Goal: Task Accomplishment & Management: Use online tool/utility

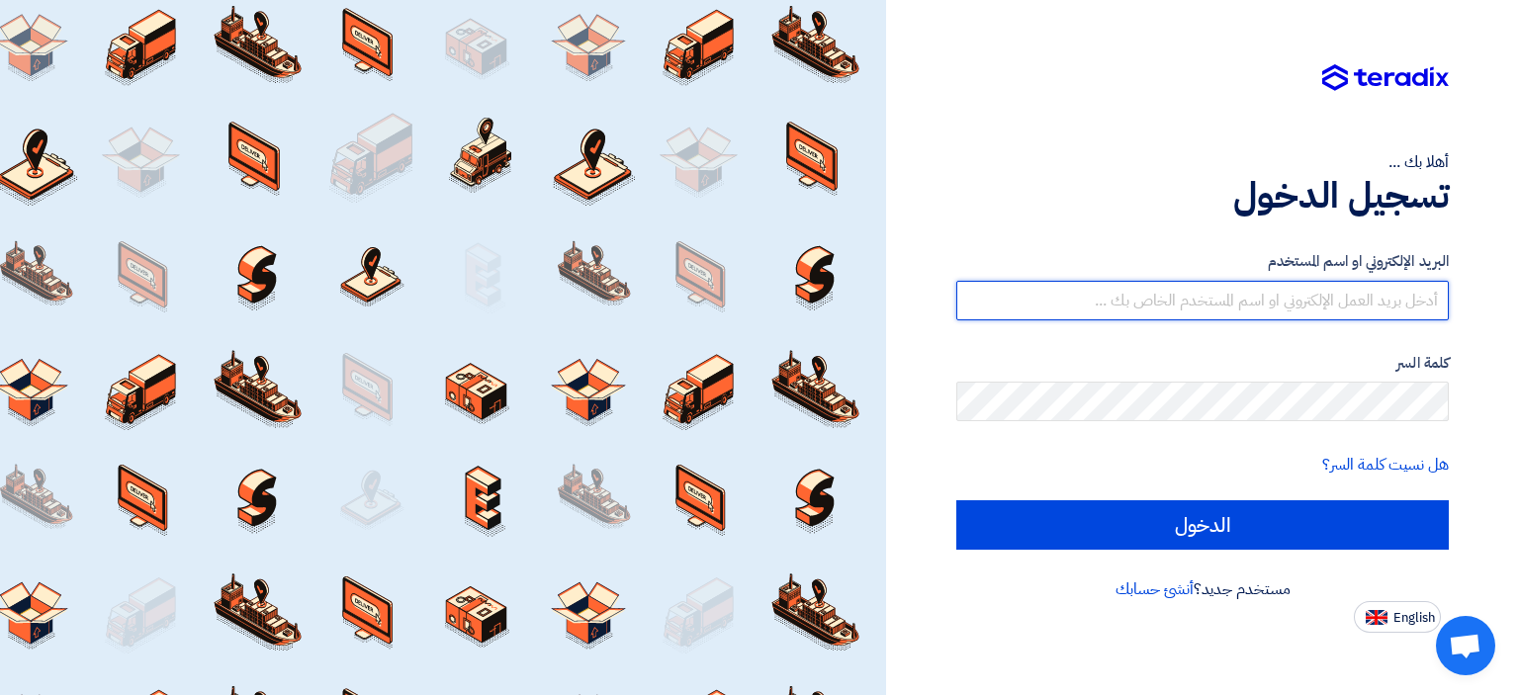
click at [1207, 284] on input "text" at bounding box center [1202, 301] width 492 height 40
type input "[EMAIL_ADDRESS][DOMAIN_NAME]"
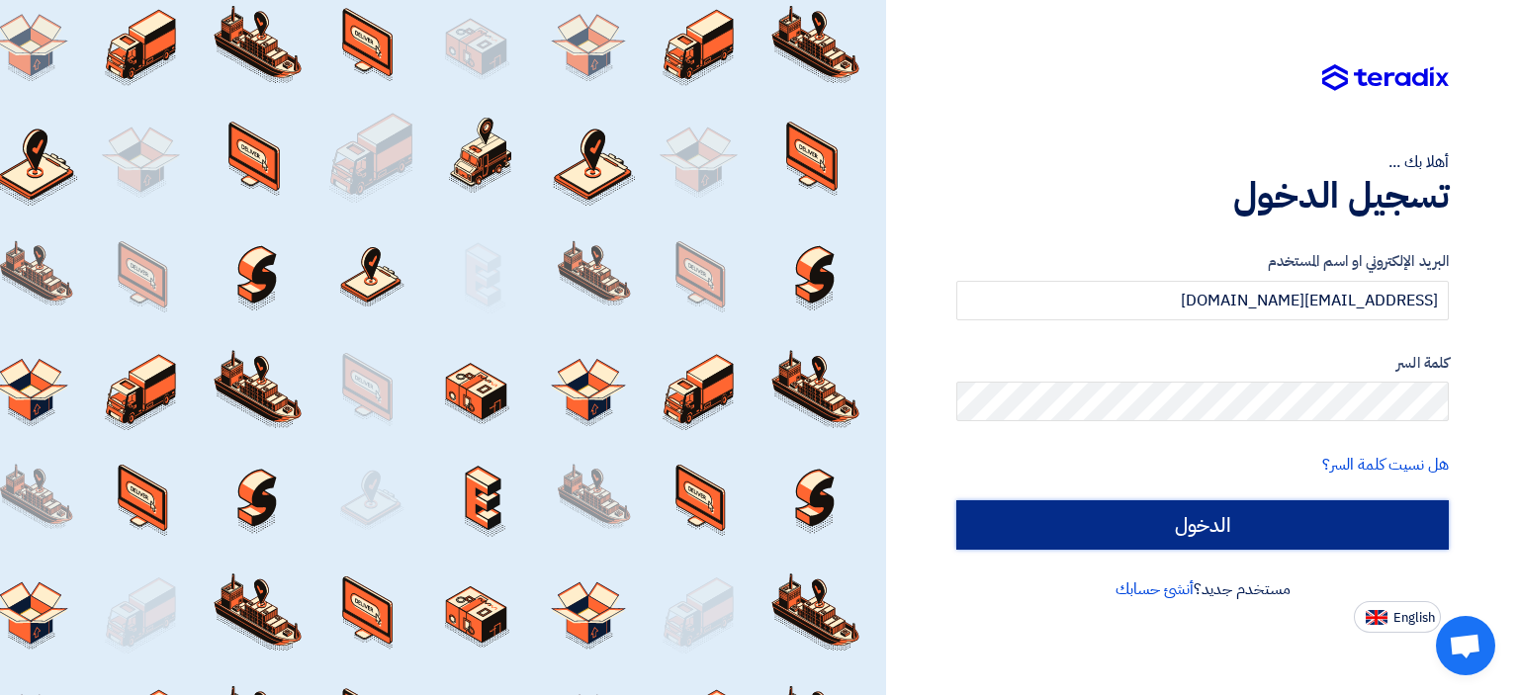
click at [1265, 515] on input "الدخول" at bounding box center [1202, 524] width 492 height 49
type input "Sign in"
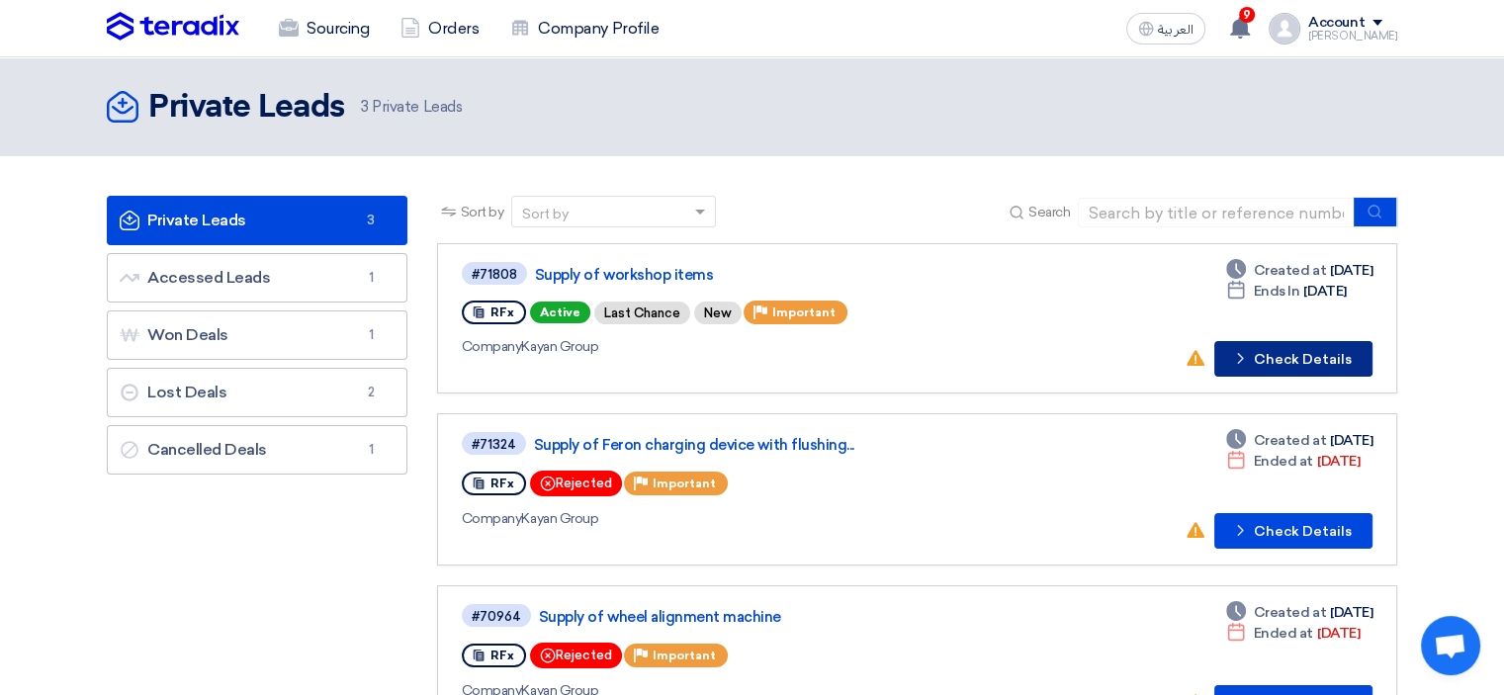
click at [1282, 367] on button "Check details Check Details" at bounding box center [1293, 359] width 158 height 36
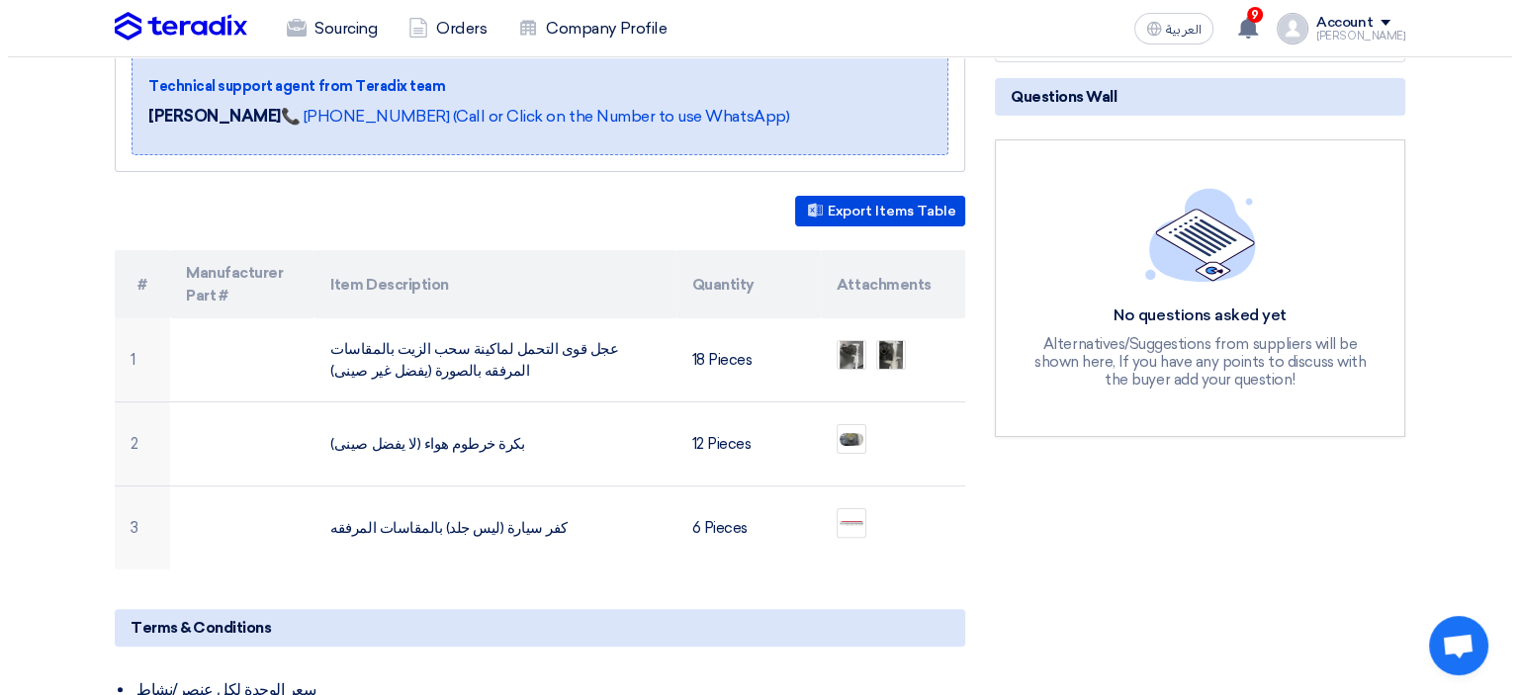
scroll to position [441, 0]
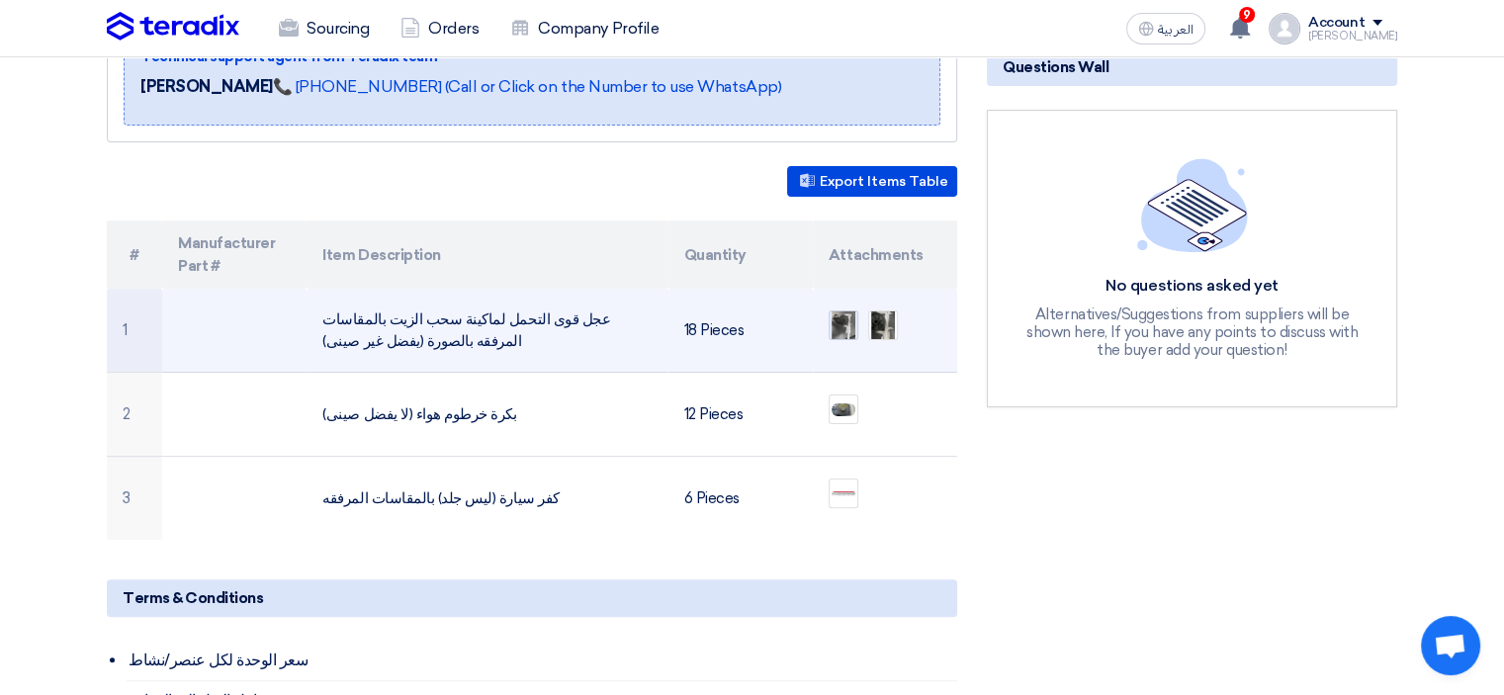
click at [842, 303] on img at bounding box center [844, 326] width 28 height 46
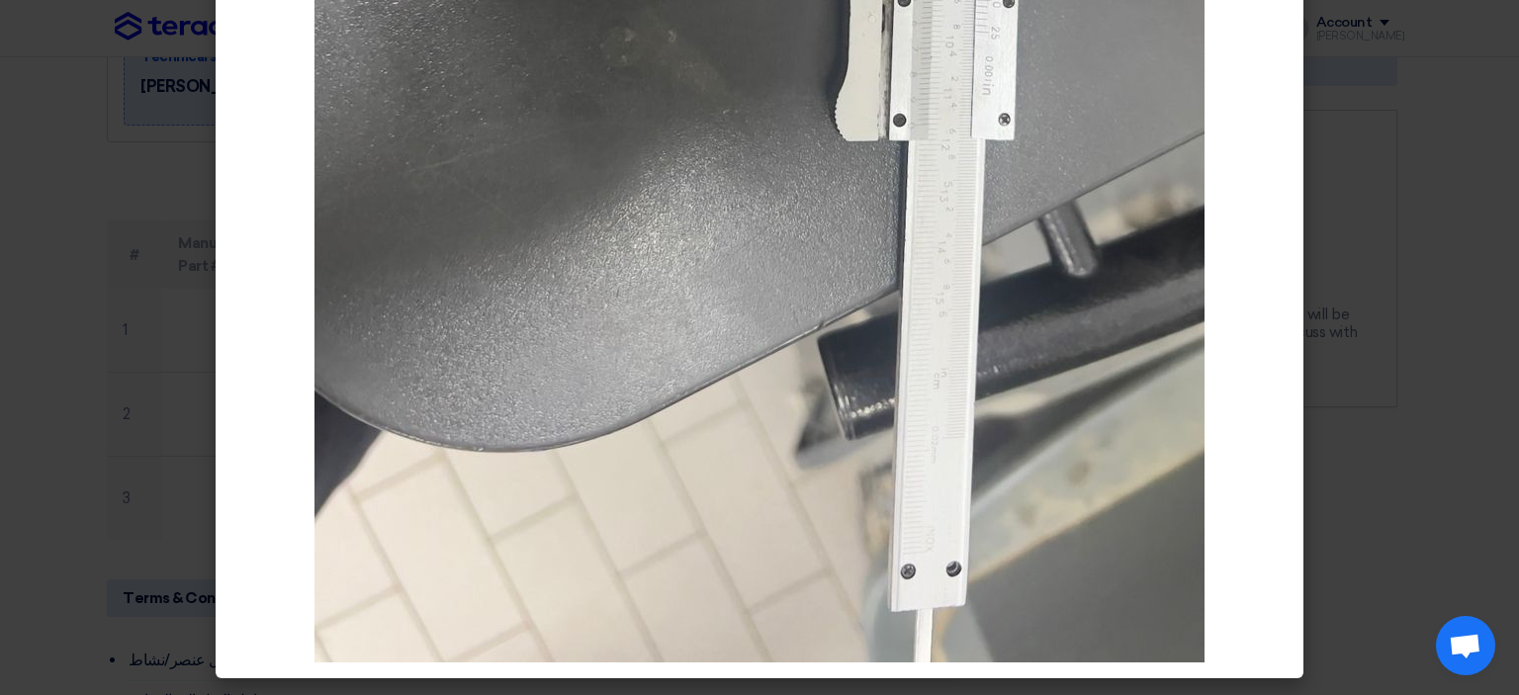
scroll to position [0, 0]
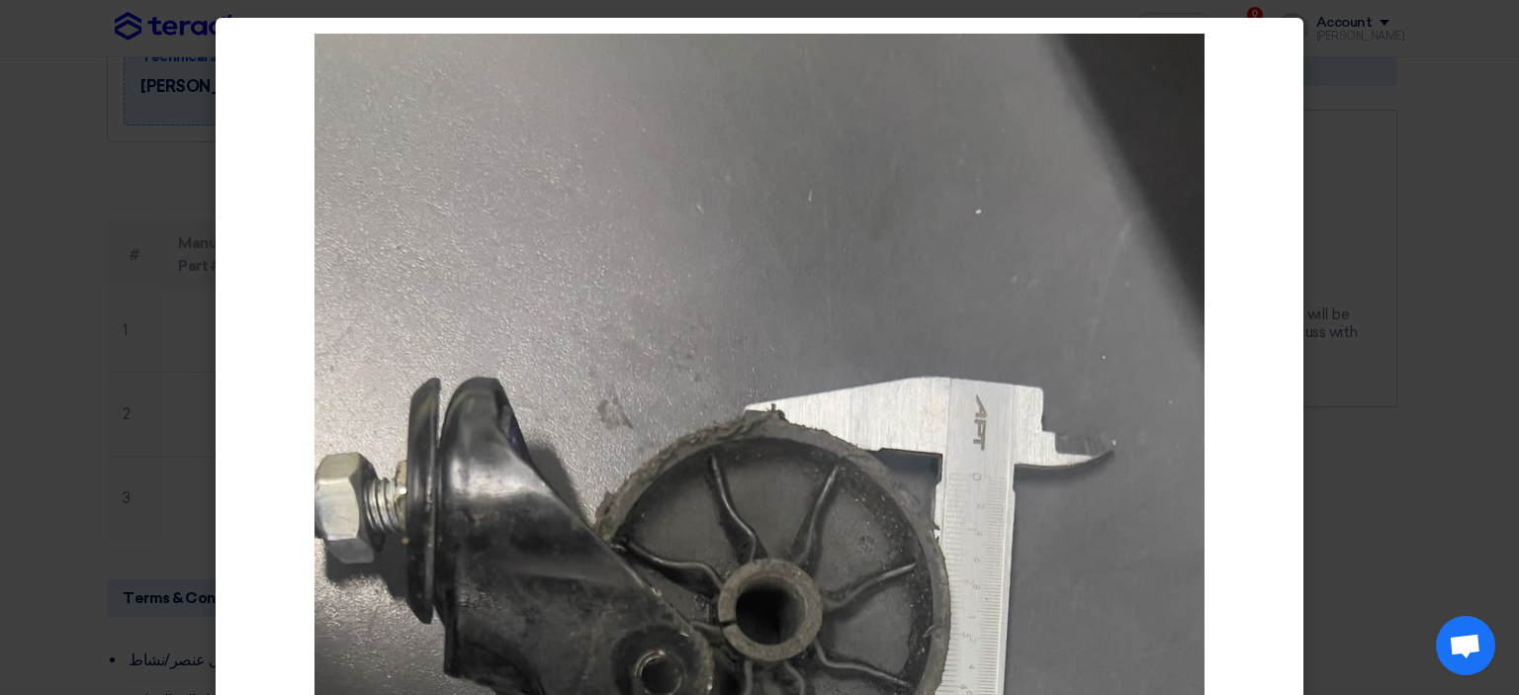
click at [179, 276] on modal-container at bounding box center [759, 347] width 1519 height 695
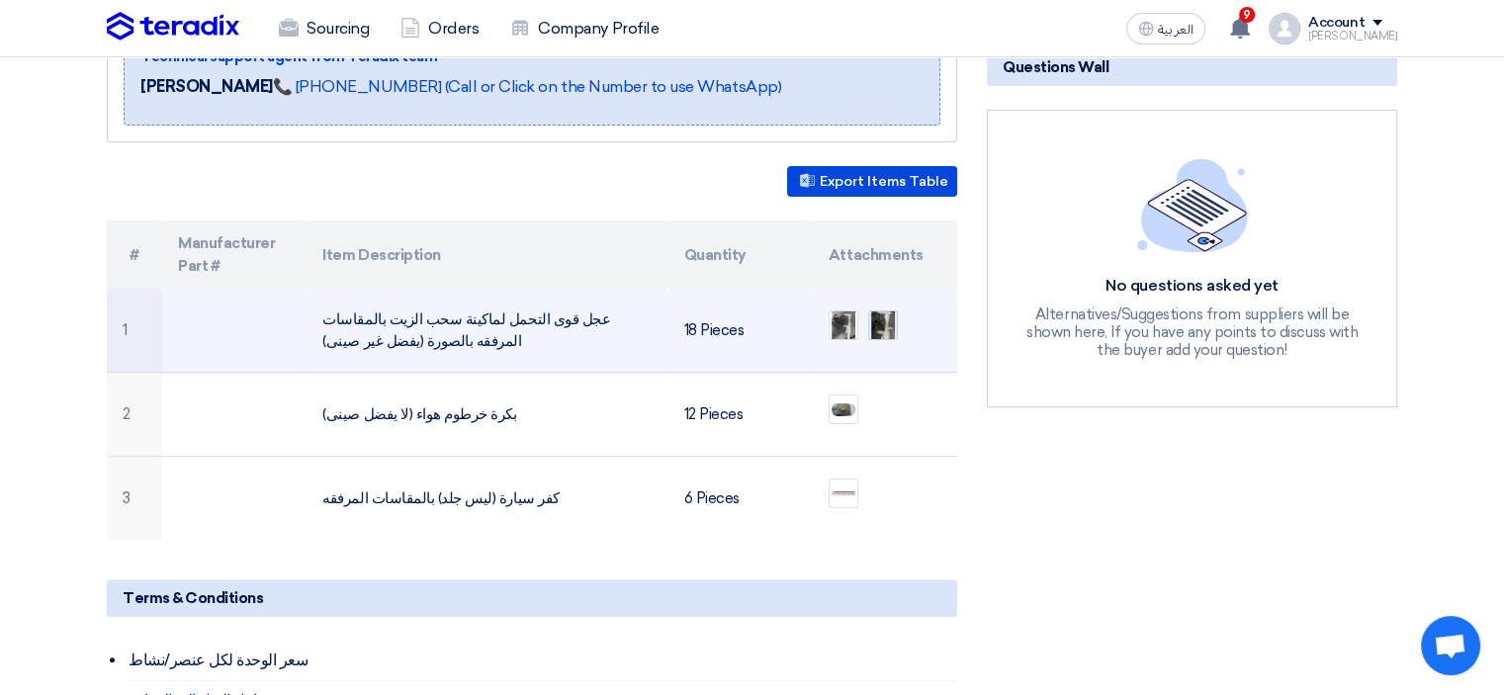
click at [880, 303] on img at bounding box center [883, 326] width 28 height 46
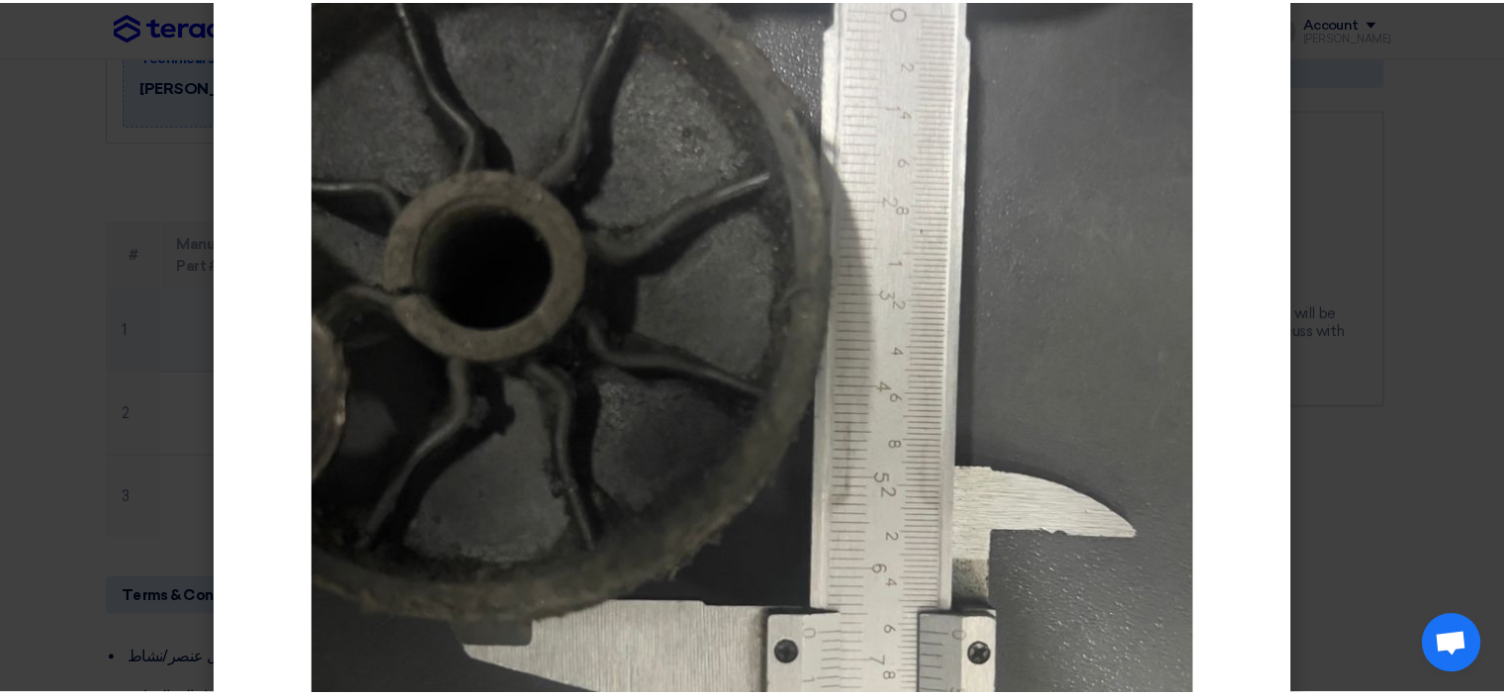
scroll to position [514, 0]
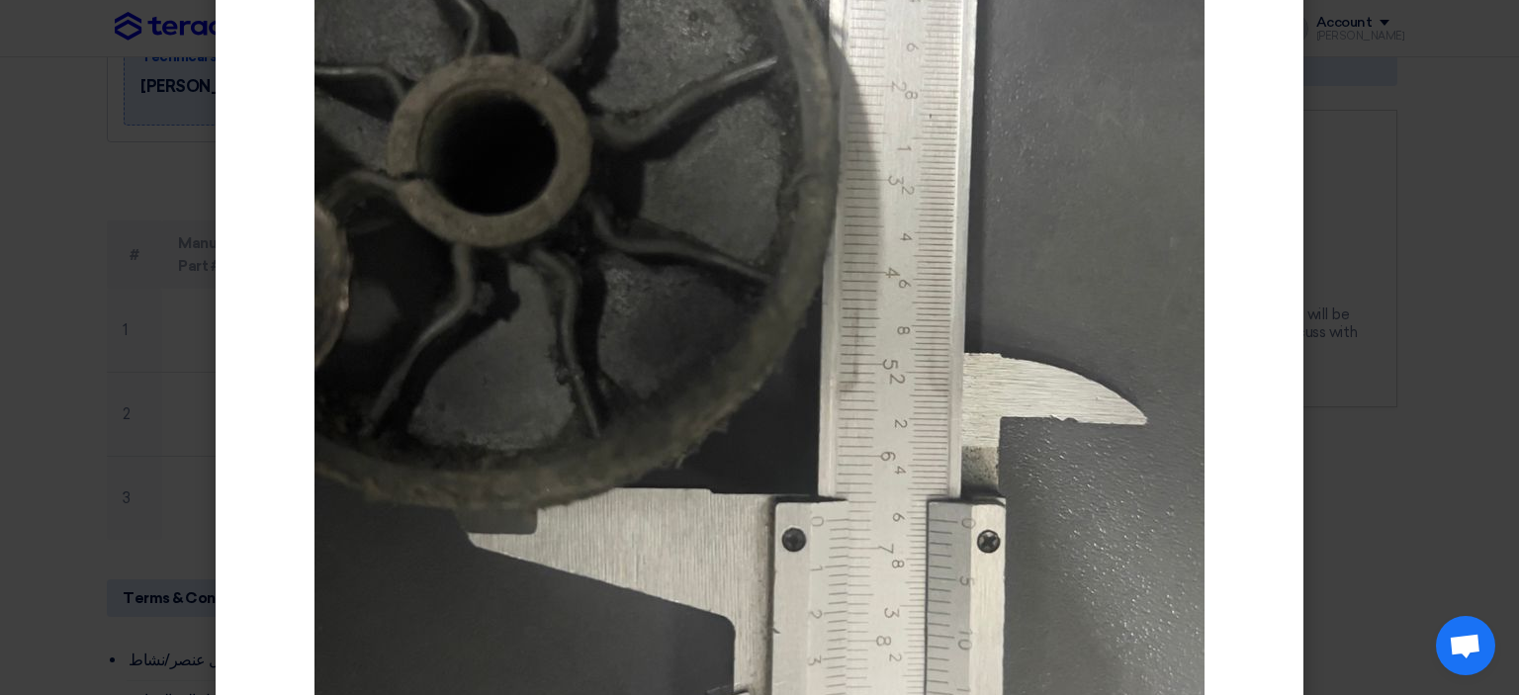
click at [182, 322] on modal-container at bounding box center [759, 347] width 1519 height 695
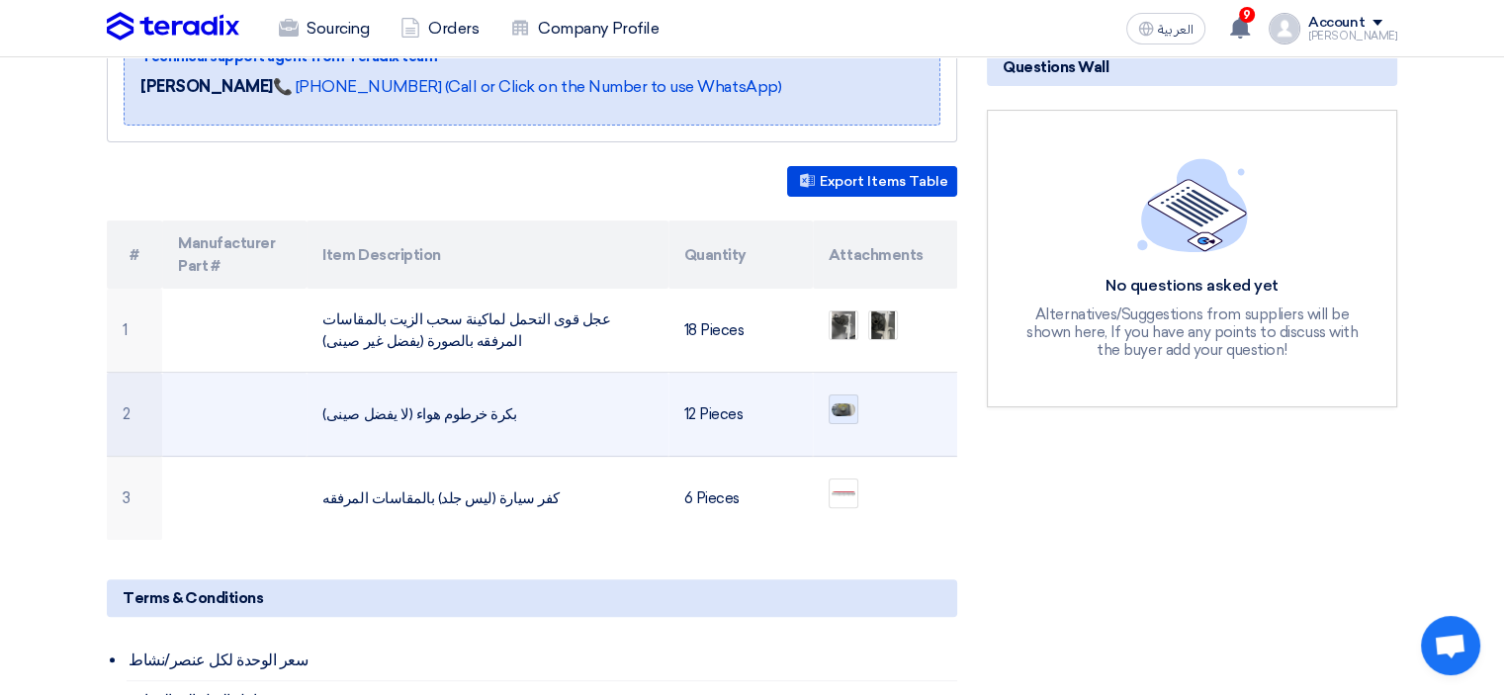
click at [848, 401] on img at bounding box center [844, 410] width 28 height 18
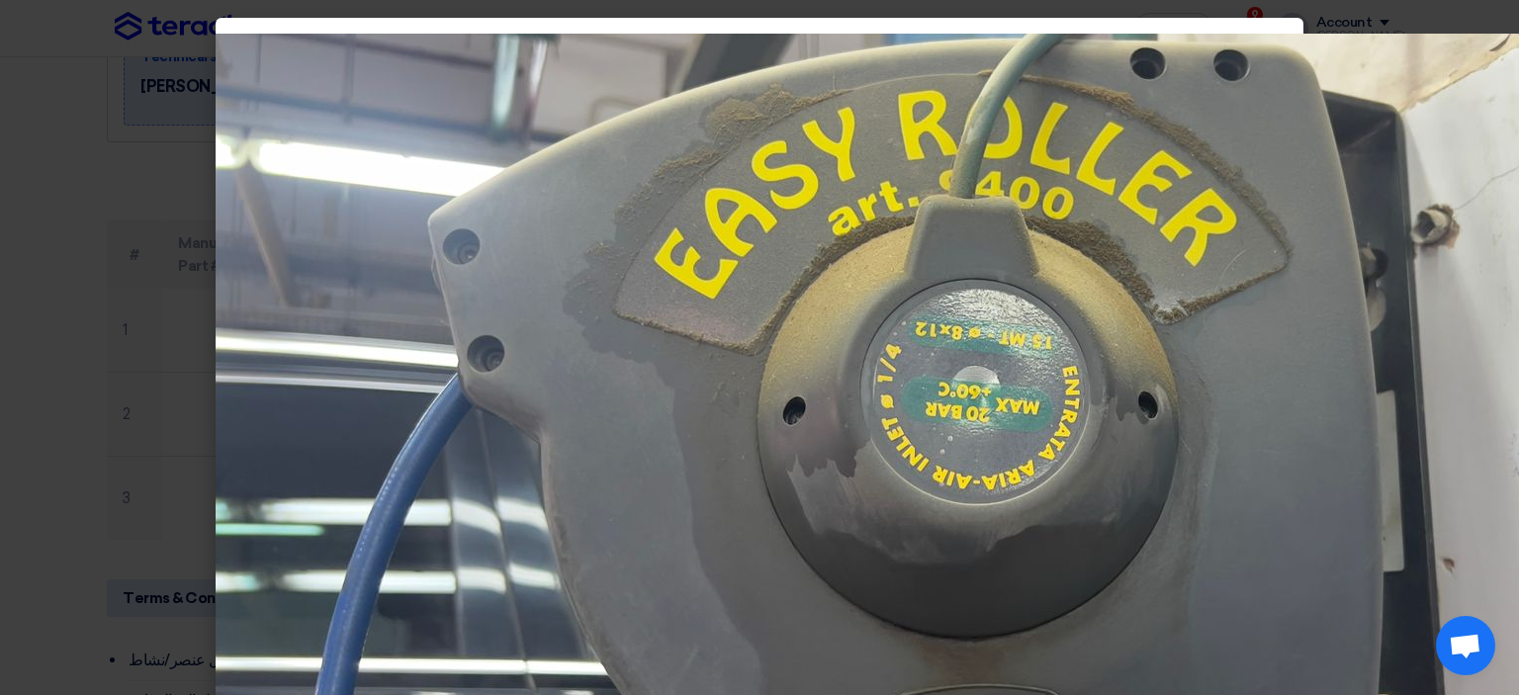
click at [51, 308] on modal-container at bounding box center [759, 347] width 1519 height 695
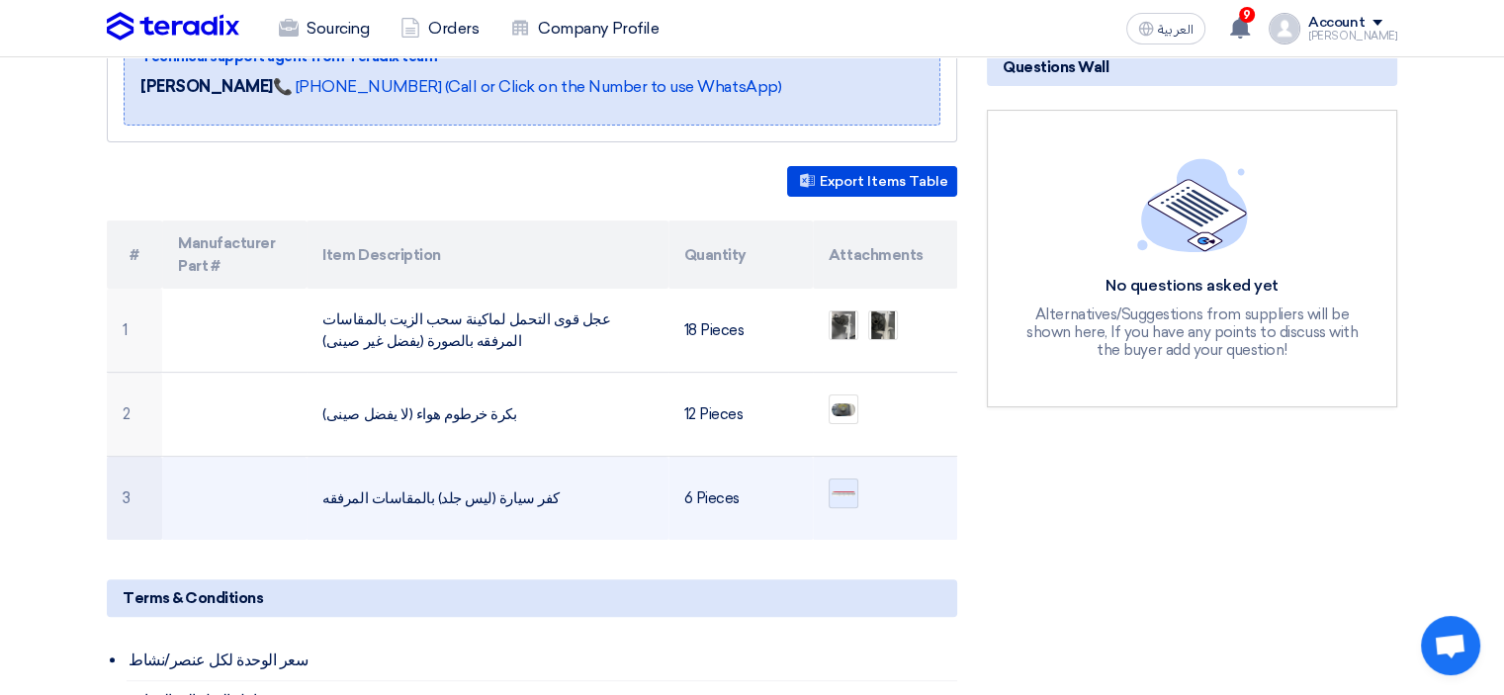
click at [846, 489] on img at bounding box center [844, 493] width 28 height 9
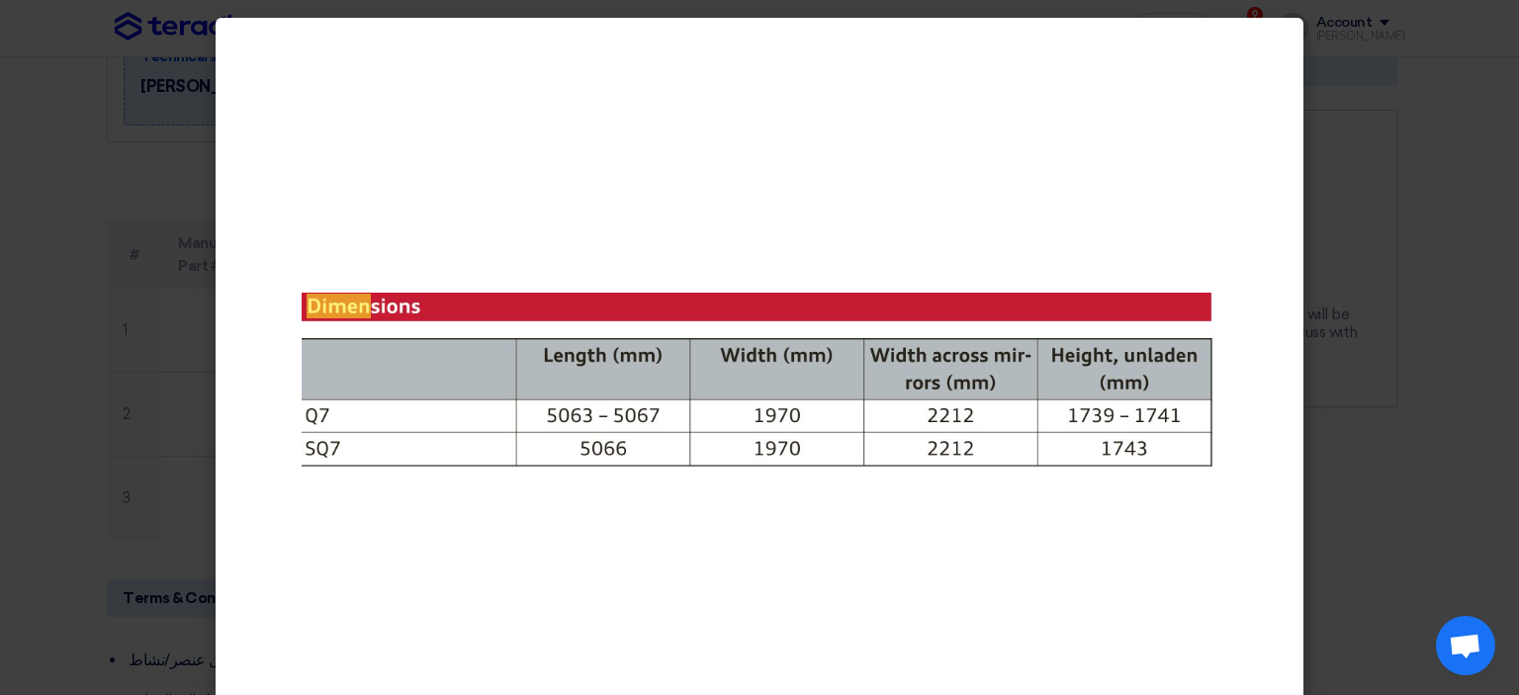
click at [130, 400] on modal-container at bounding box center [759, 347] width 1519 height 695
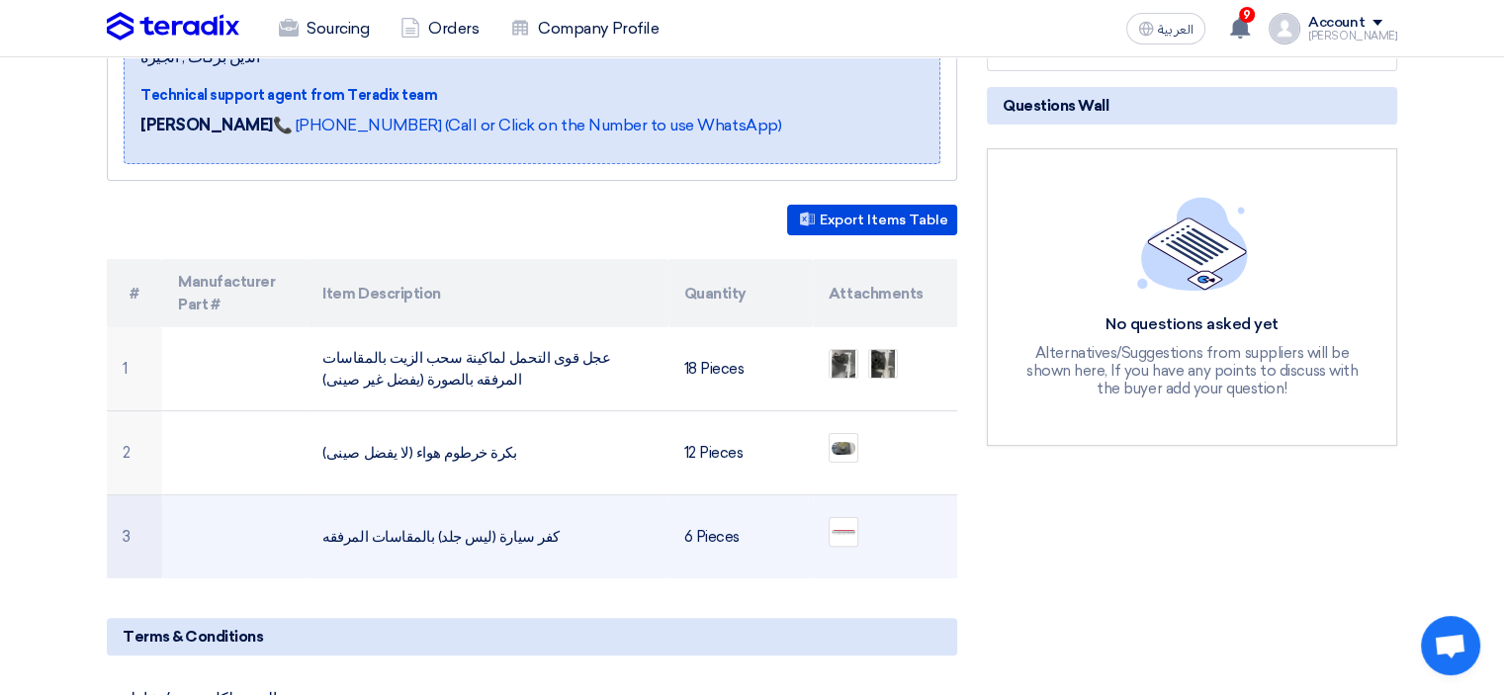
scroll to position [401, 0]
